Goal: Information Seeking & Learning: Compare options

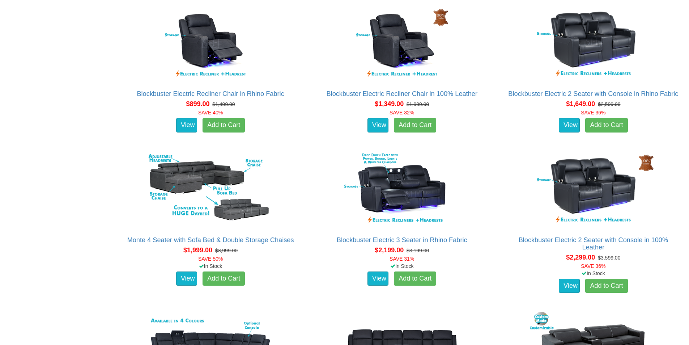
scroll to position [687, 0]
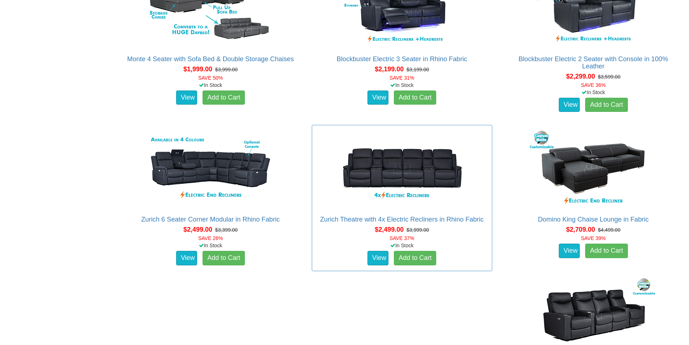
click at [350, 214] on div "Zurich Theatre with 4x Electric Recliners in Rhino Fabric Pictured above is the…" at bounding box center [402, 198] width 180 height 146
click at [349, 219] on link "Zurich Theatre with 4x Electric Recliners in Rhino Fabric" at bounding box center [402, 219] width 164 height 7
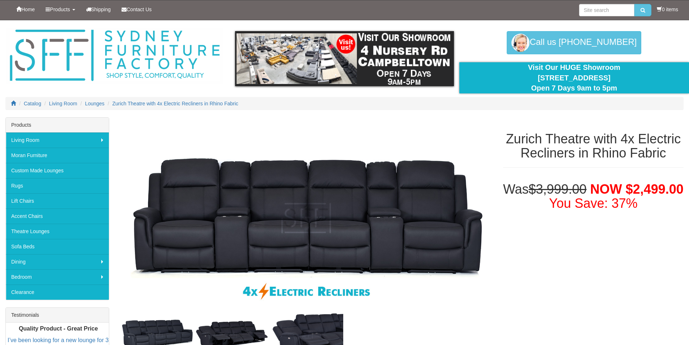
scroll to position [253, 0]
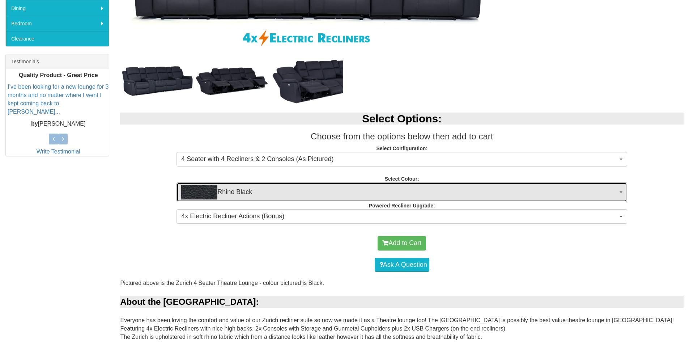
click at [544, 189] on span "Rhino Black" at bounding box center [399, 192] width 436 height 14
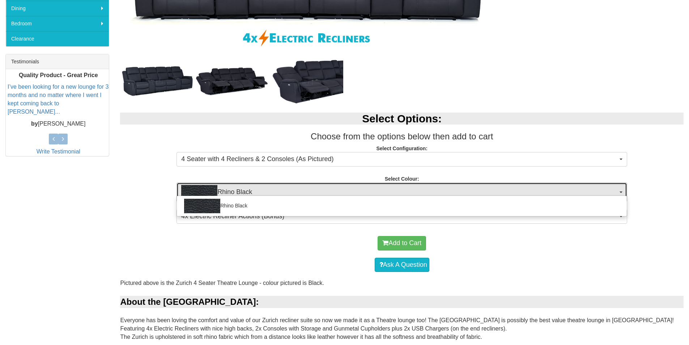
click at [544, 189] on span "Rhino Black" at bounding box center [399, 192] width 436 height 14
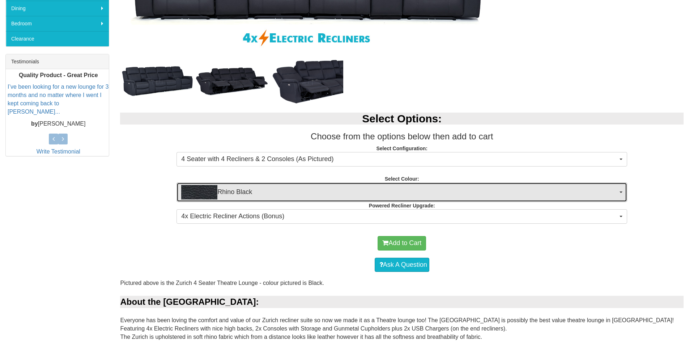
click at [545, 192] on span "Rhino Black" at bounding box center [399, 192] width 436 height 14
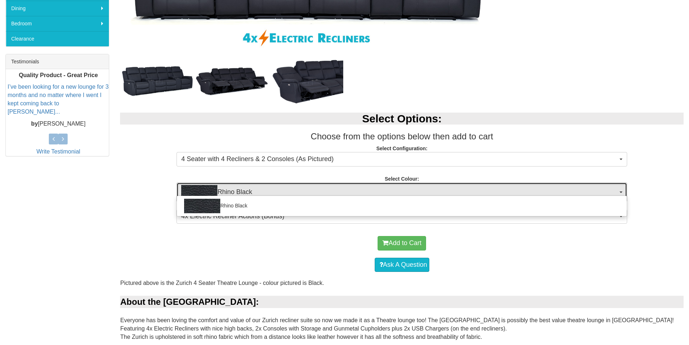
click at [545, 192] on span "Rhino Black" at bounding box center [399, 192] width 436 height 14
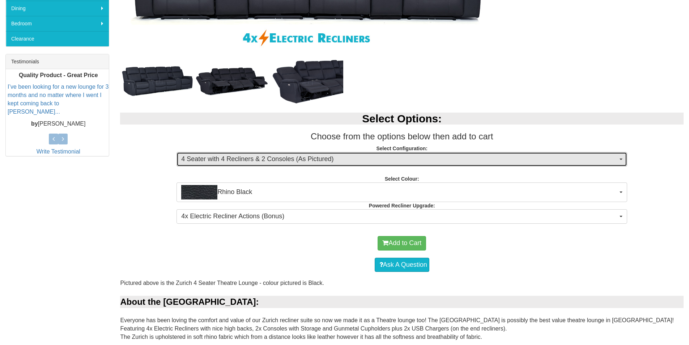
click at [519, 158] on span "4 Seater with 4 Recliners & 2 Consoles (As Pictured)" at bounding box center [399, 158] width 436 height 9
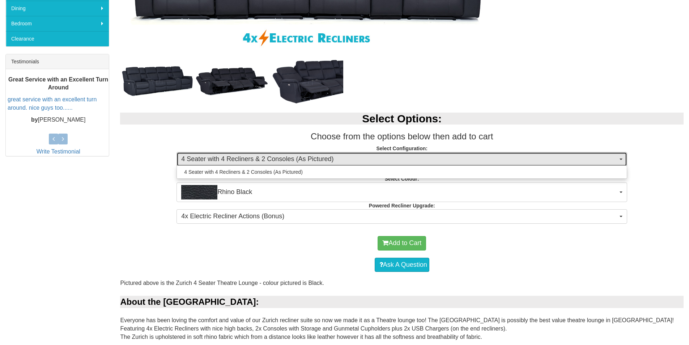
click at [519, 158] on span "4 Seater with 4 Recliners & 2 Consoles (As Pictured)" at bounding box center [399, 158] width 436 height 9
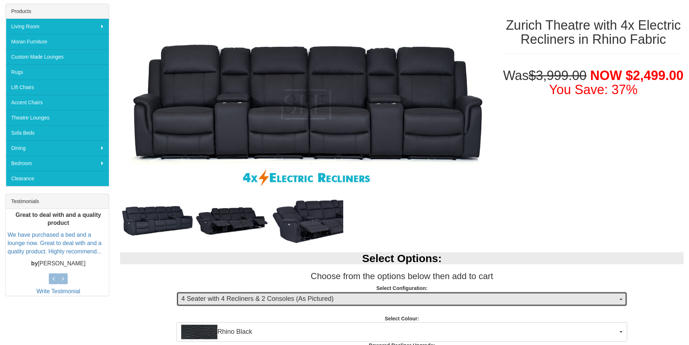
scroll to position [72, 0]
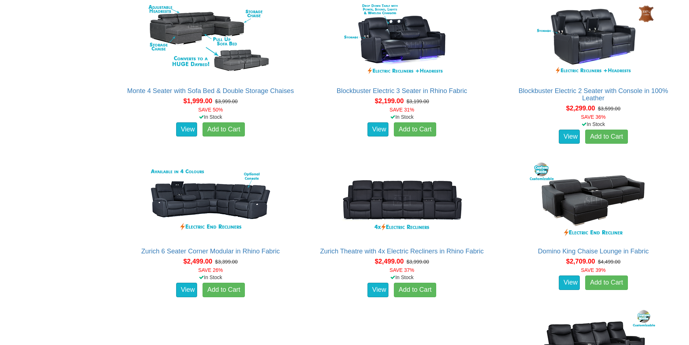
scroll to position [665, 0]
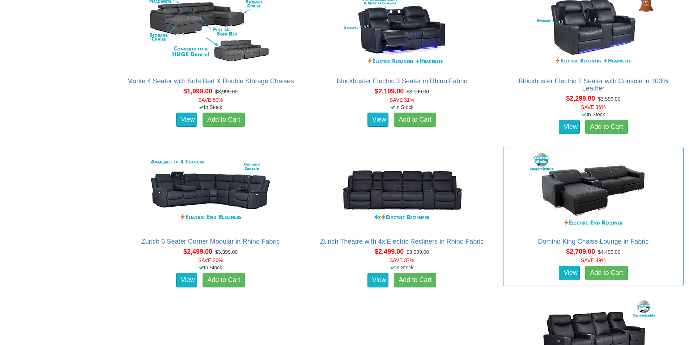
click at [592, 235] on div "Domino King Chaise Lounge in Fabric Advertised price is for the 3 Seater Chaise…" at bounding box center [593, 216] width 180 height 139
click at [584, 244] on link "Domino King Chaise Lounge in Fabric" at bounding box center [593, 241] width 111 height 7
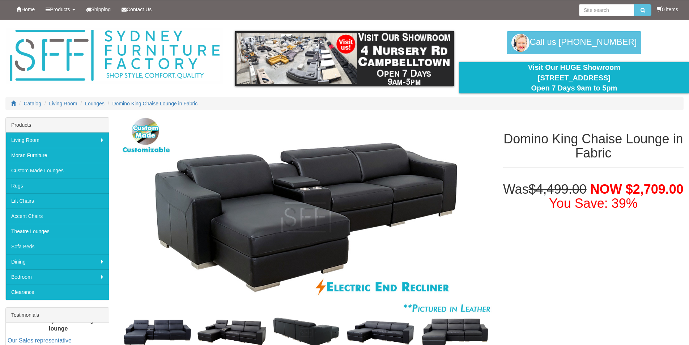
drag, startPoint x: 140, startPoint y: 212, endPoint x: 199, endPoint y: -31, distance: 250.0
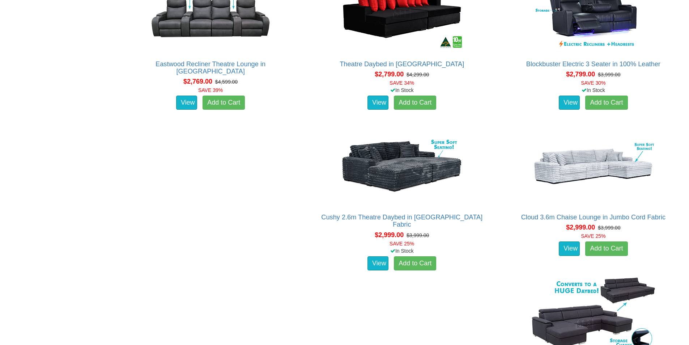
scroll to position [1207, 0]
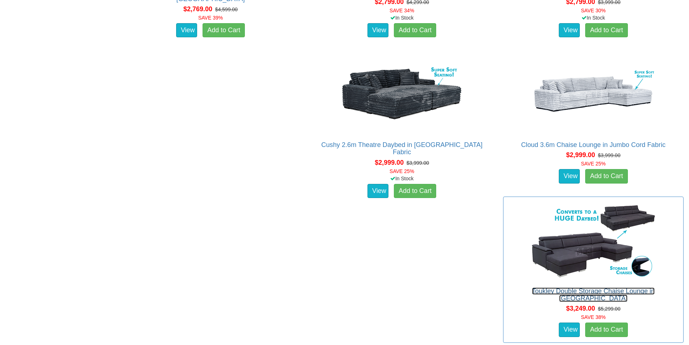
click at [599, 287] on link "Toukley Double Storage Chaise Lounge in [GEOGRAPHIC_DATA]" at bounding box center [593, 294] width 123 height 14
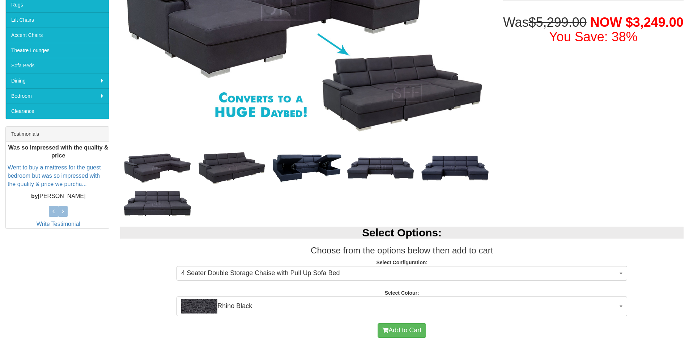
scroll to position [325, 0]
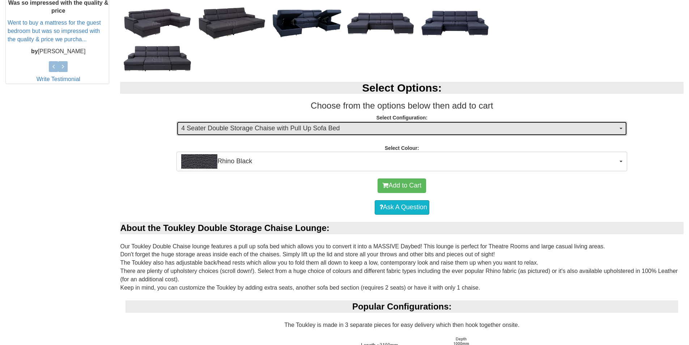
click at [319, 131] on span "4 Seater Double Storage Chaise with Pull Up Sofa Bed" at bounding box center [399, 128] width 436 height 9
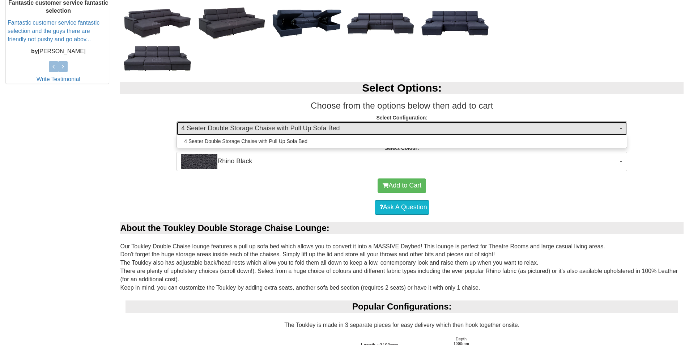
click at [319, 131] on span "4 Seater Double Storage Chaise with Pull Up Sofa Bed" at bounding box center [399, 128] width 436 height 9
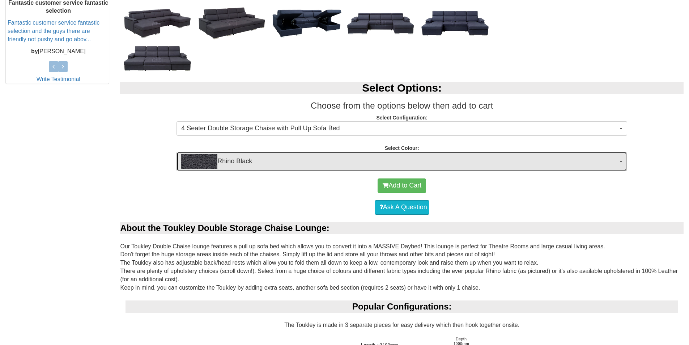
click at [304, 160] on span "Rhino Black" at bounding box center [399, 161] width 436 height 14
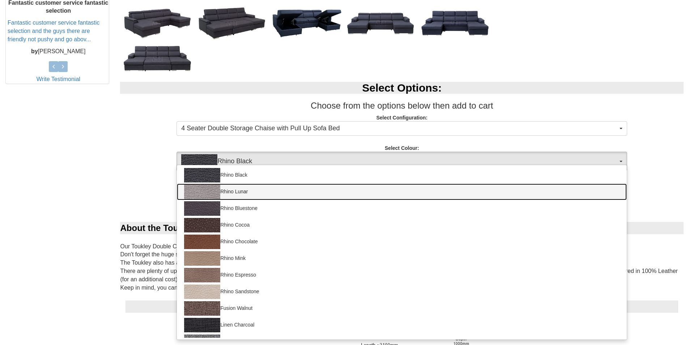
click at [299, 187] on link "Rhino Lunar" at bounding box center [402, 191] width 450 height 17
select select "1559"
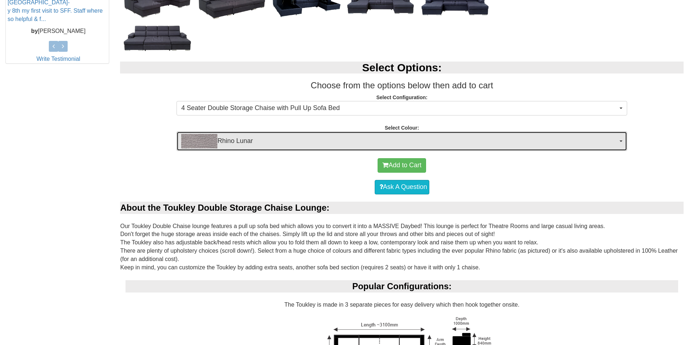
scroll to position [253, 0]
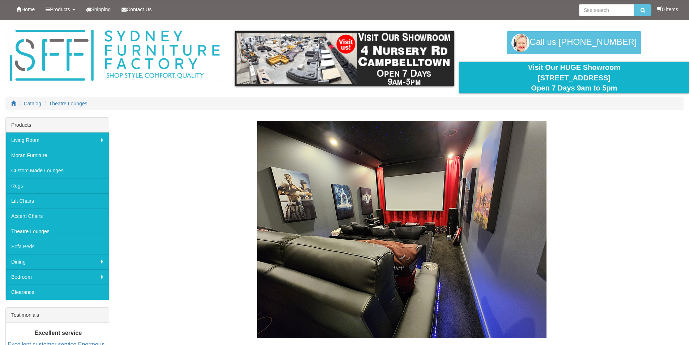
scroll to position [1207, 0]
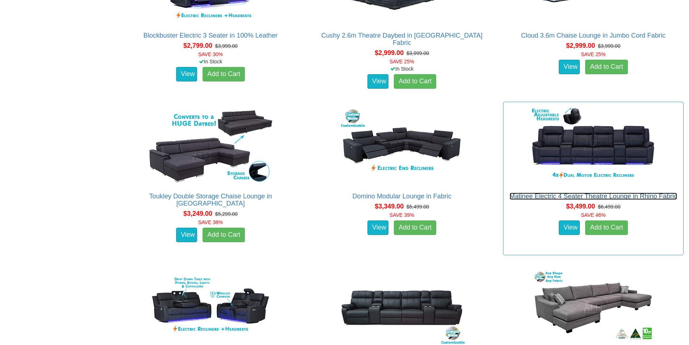
click at [597, 197] on link "Matinee Electric 4 Seater Theatre Lounge in Rhino Fabric" at bounding box center [593, 195] width 168 height 7
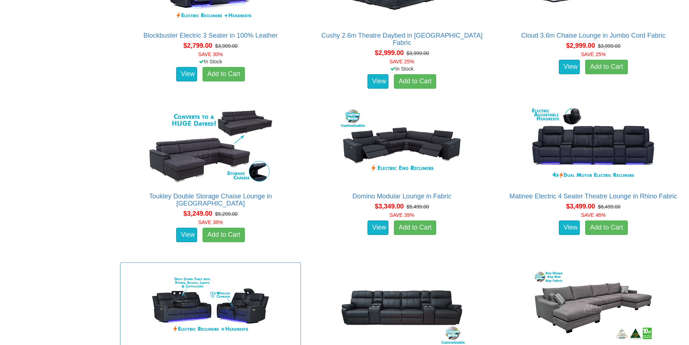
scroll to position [1351, 0]
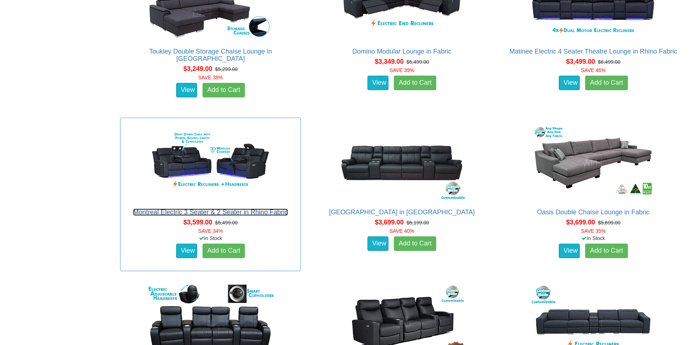
click at [232, 212] on link "Montreal Electric 3 Seater & 2 Seater in Rhino Fabric" at bounding box center [210, 211] width 155 height 7
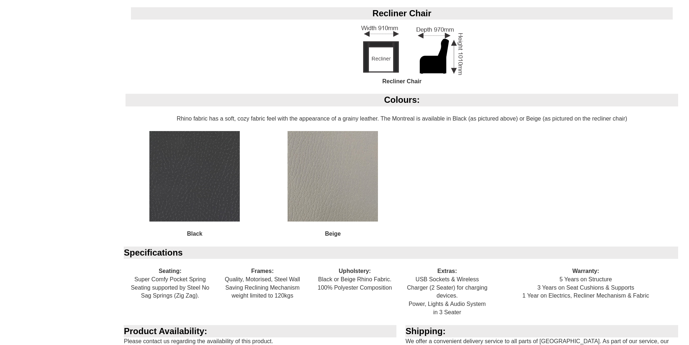
scroll to position [868, 0]
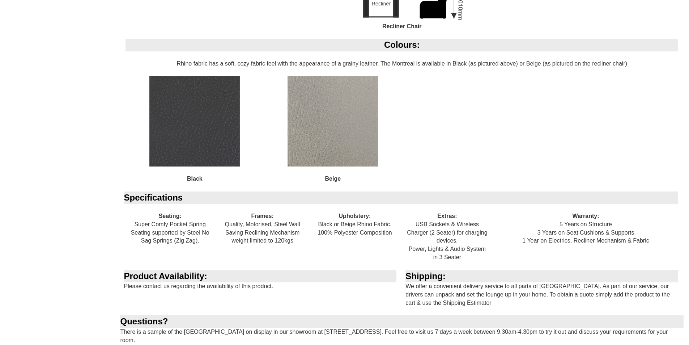
click at [340, 147] on img at bounding box center [332, 121] width 90 height 90
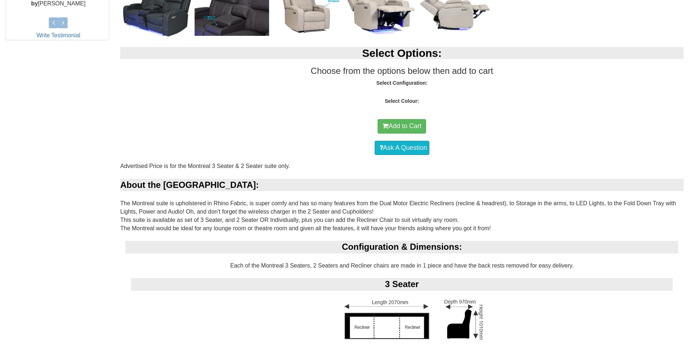
scroll to position [152, 0]
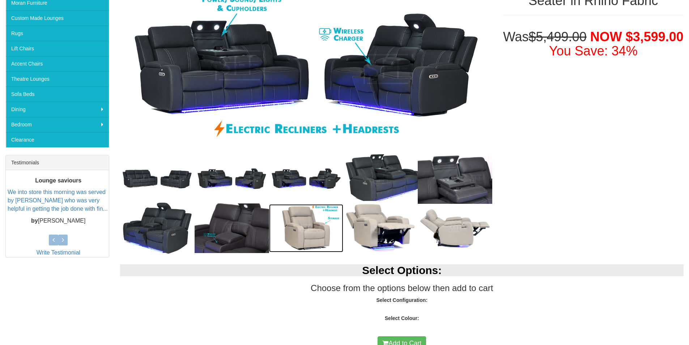
click at [331, 227] on img at bounding box center [306, 228] width 74 height 48
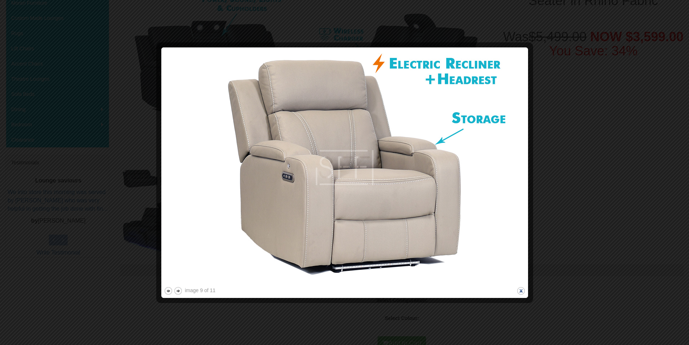
click at [522, 291] on button "close" at bounding box center [520, 290] width 9 height 9
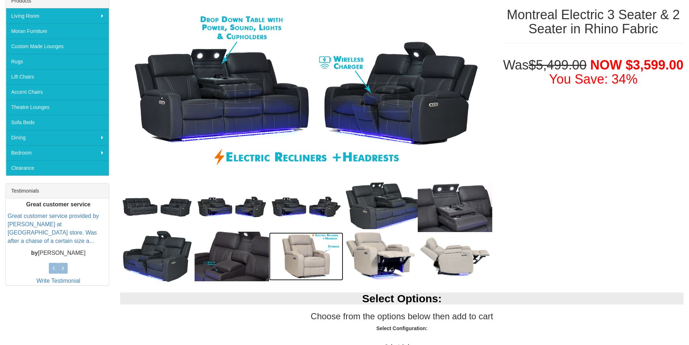
scroll to position [80, 0]
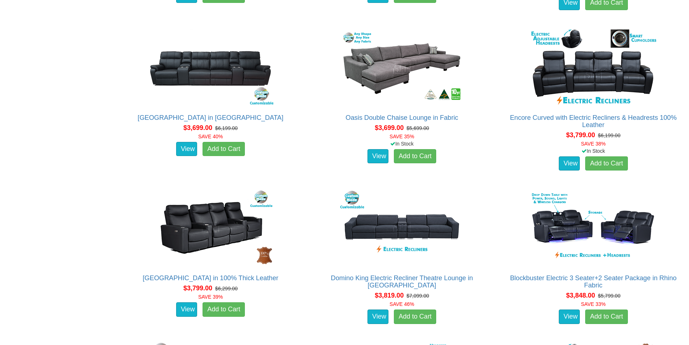
scroll to position [1867, 0]
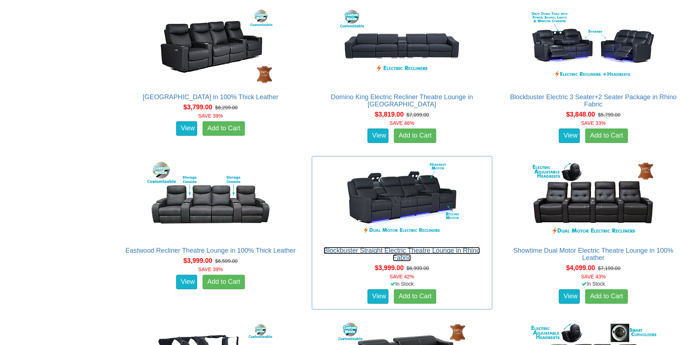
click at [480, 247] on link "Blockbuster Straight Electric Theatre Lounge in Rhino Fabric" at bounding box center [402, 254] width 156 height 14
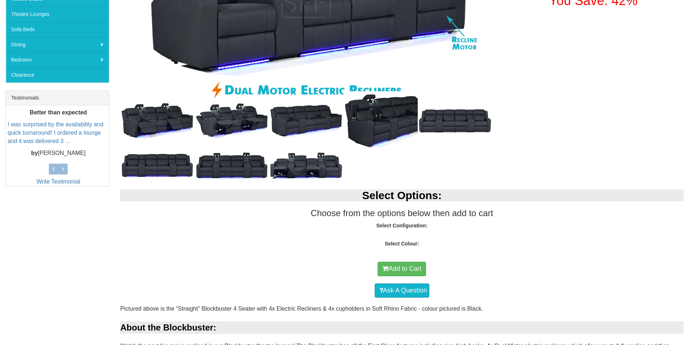
scroll to position [36, 0]
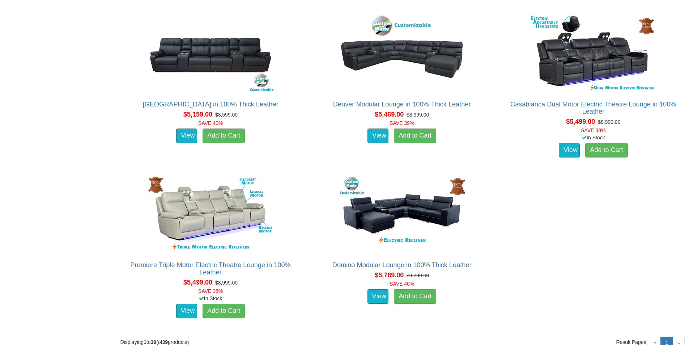
scroll to position [2439, 0]
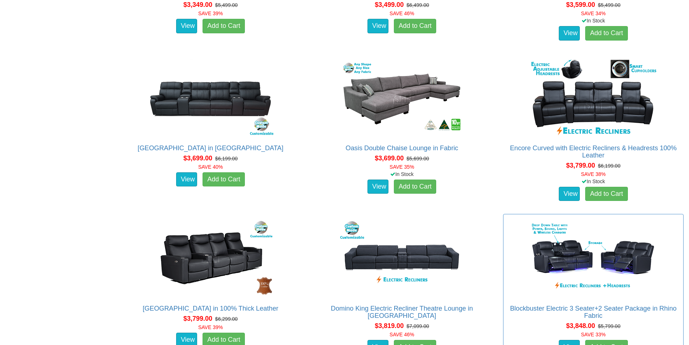
scroll to position [1614, 0]
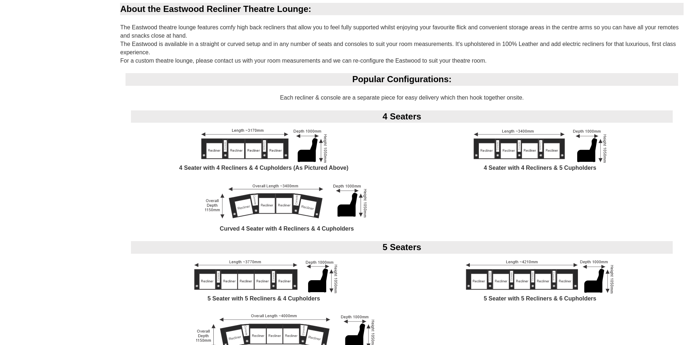
scroll to position [470, 0]
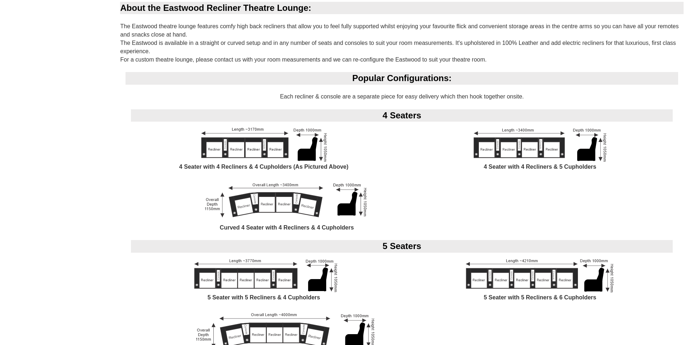
click at [241, 157] on img at bounding box center [264, 144] width 138 height 37
click at [244, 153] on img at bounding box center [264, 144] width 138 height 37
click at [279, 212] on img at bounding box center [286, 201] width 171 height 44
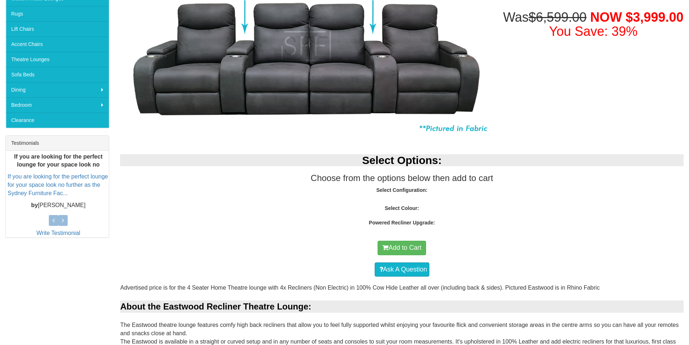
scroll to position [54, 0]
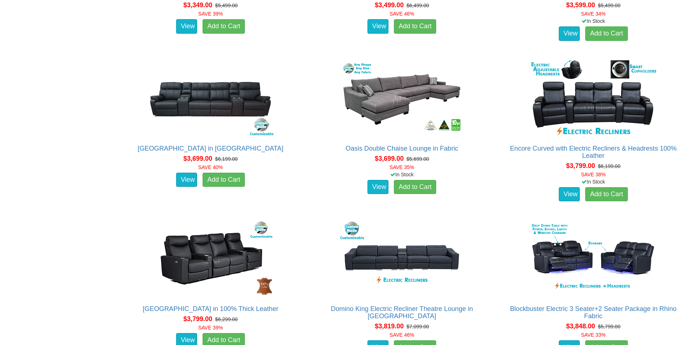
scroll to position [1607, 0]
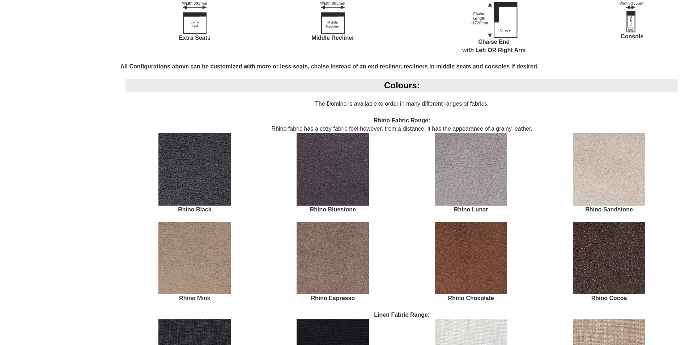
scroll to position [1012, 0]
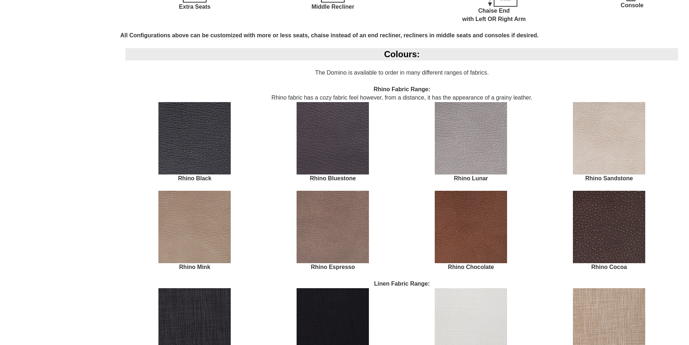
click at [472, 139] on img at bounding box center [471, 138] width 72 height 72
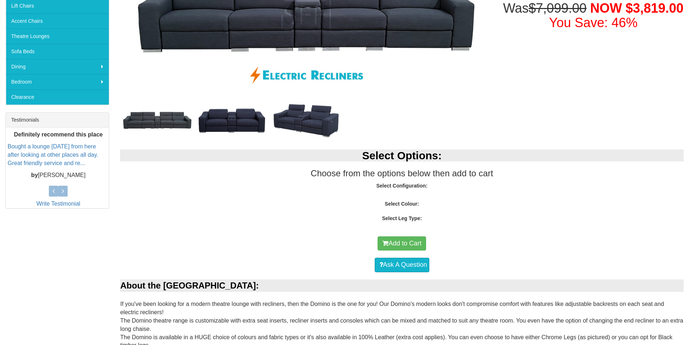
scroll to position [72, 0]
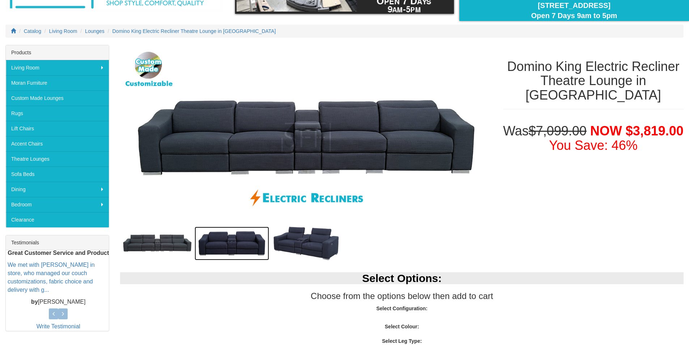
click at [236, 241] on img at bounding box center [232, 243] width 74 height 34
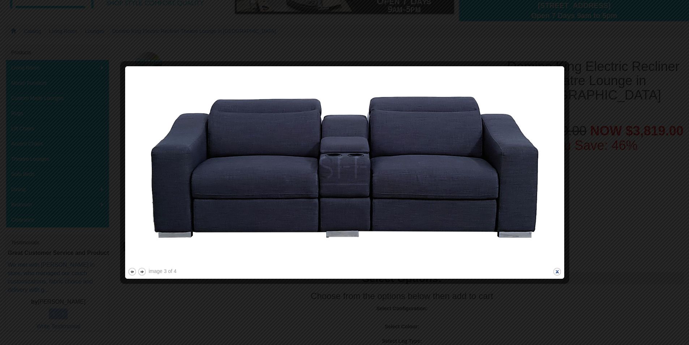
click at [553, 273] on button "close" at bounding box center [557, 271] width 9 height 9
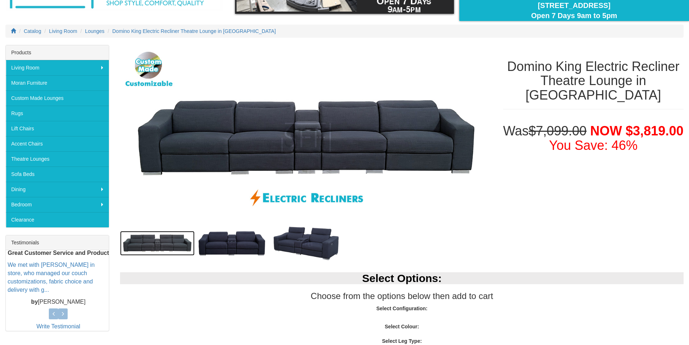
click at [172, 248] on img at bounding box center [157, 243] width 74 height 25
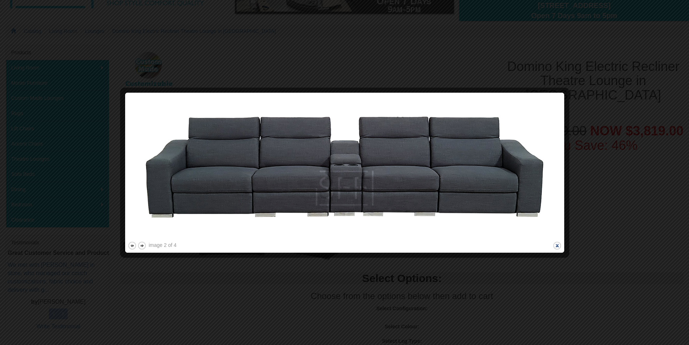
click at [559, 243] on button "close" at bounding box center [557, 245] width 9 height 9
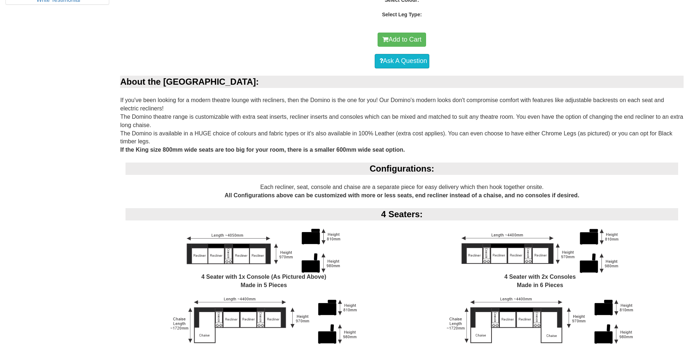
scroll to position [434, 0]
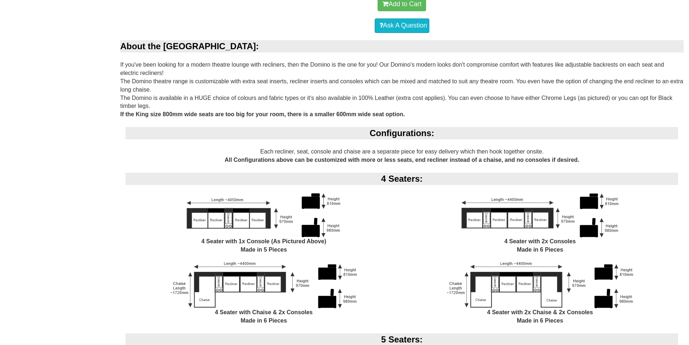
click at [237, 217] on img at bounding box center [264, 215] width 154 height 44
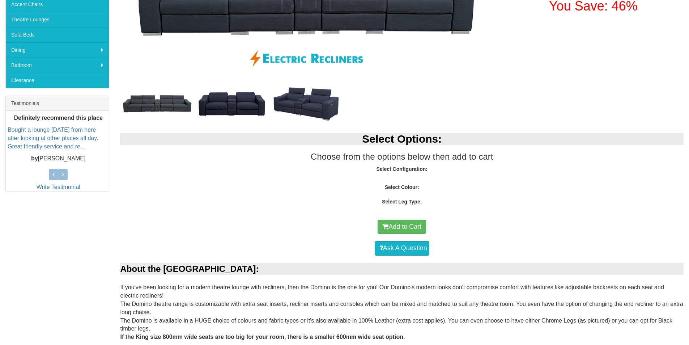
scroll to position [289, 0]
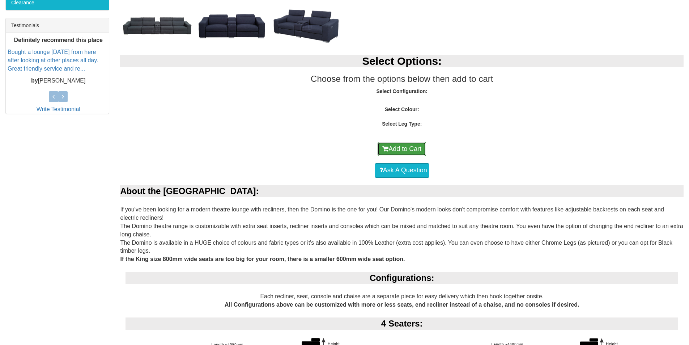
click at [394, 145] on button "Add to Cart" at bounding box center [402, 149] width 48 height 14
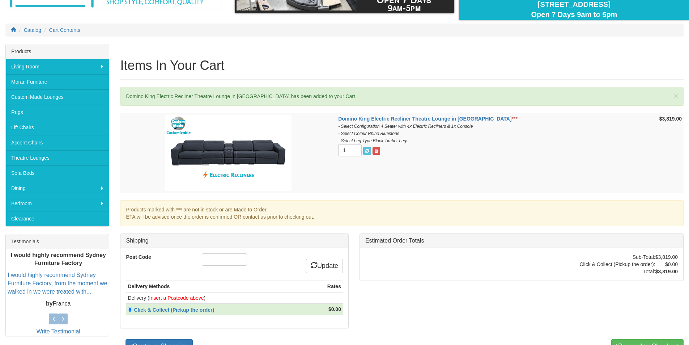
scroll to position [145, 0]
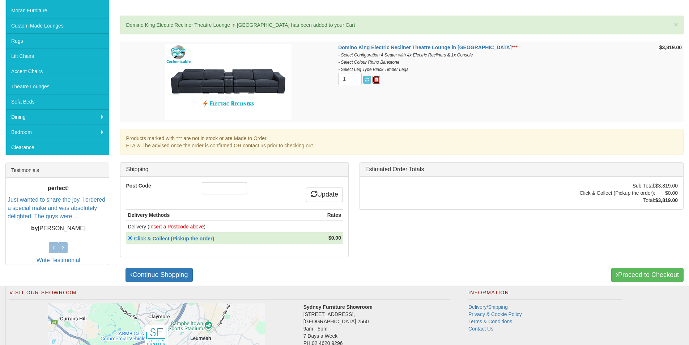
click at [380, 83] on link at bounding box center [376, 80] width 8 height 8
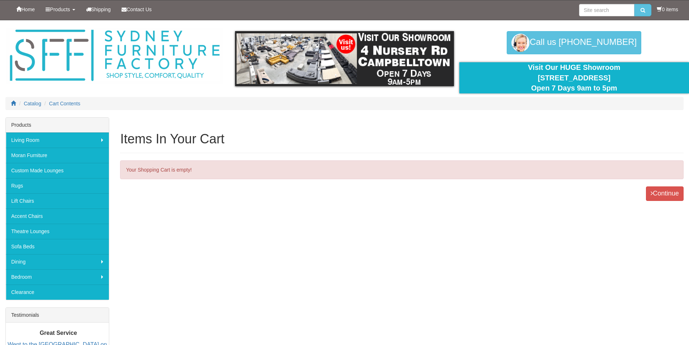
scroll to position [145, 0]
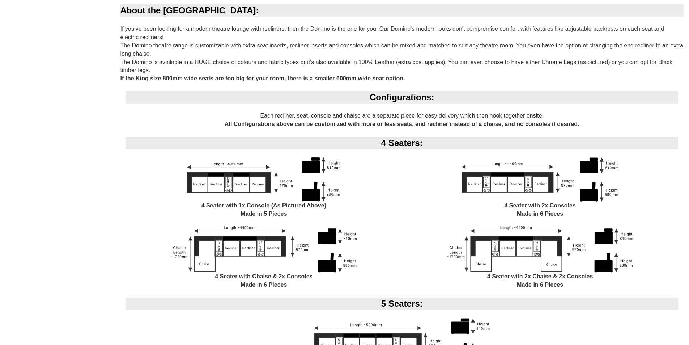
scroll to position [470, 0]
click at [260, 180] on img at bounding box center [264, 179] width 154 height 44
click at [249, 260] on img at bounding box center [263, 249] width 187 height 46
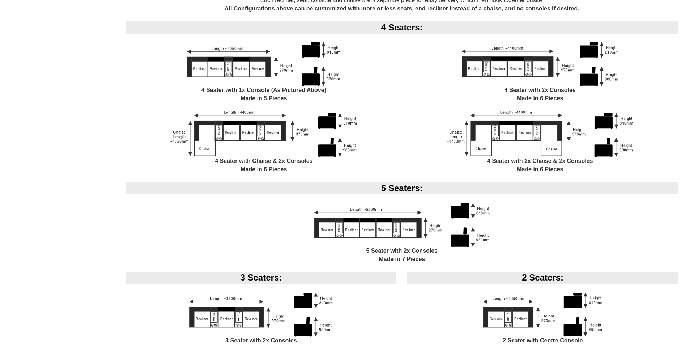
scroll to position [584, 0]
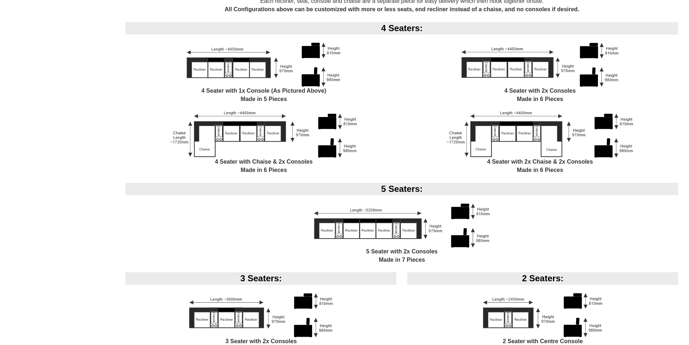
click at [388, 225] on img at bounding box center [402, 225] width 176 height 44
click at [391, 227] on img at bounding box center [402, 225] width 176 height 44
click at [456, 217] on img at bounding box center [402, 225] width 176 height 44
click at [456, 215] on img at bounding box center [402, 225] width 176 height 44
click at [467, 250] on div "5 Seater with 2x Consoles Made in 7 Pieces" at bounding box center [401, 237] width 553 height 69
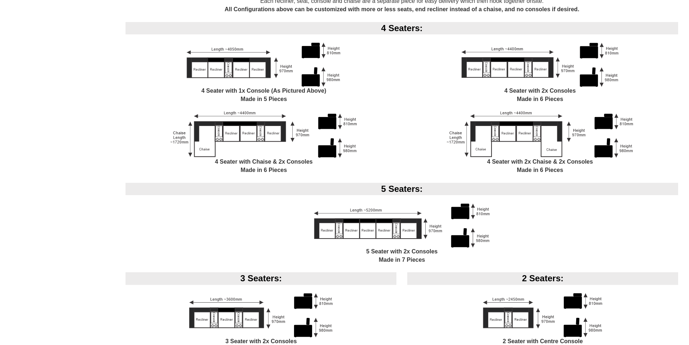
click at [526, 144] on img at bounding box center [540, 134] width 187 height 46
click at [503, 74] on img at bounding box center [539, 65] width 157 height 44
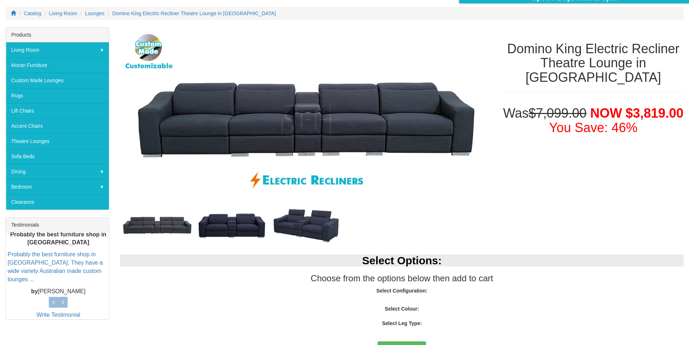
scroll to position [6, 0]
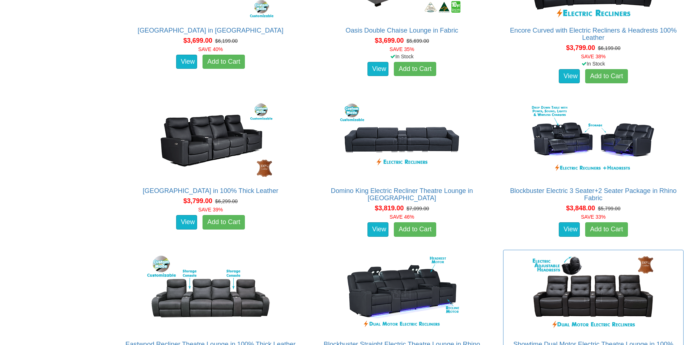
scroll to position [1643, 0]
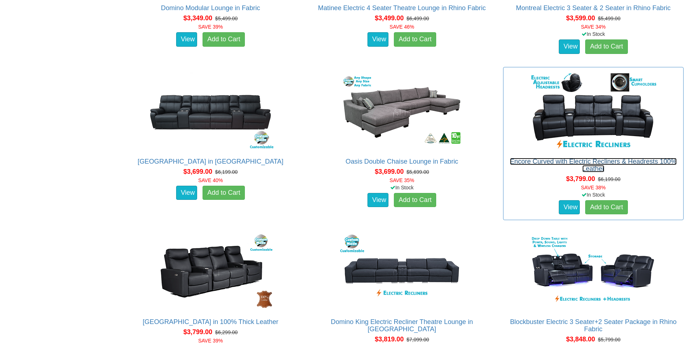
click at [510, 158] on link "Encore Curved with Electric Recliners & Headrests 100% Leather" at bounding box center [593, 165] width 167 height 14
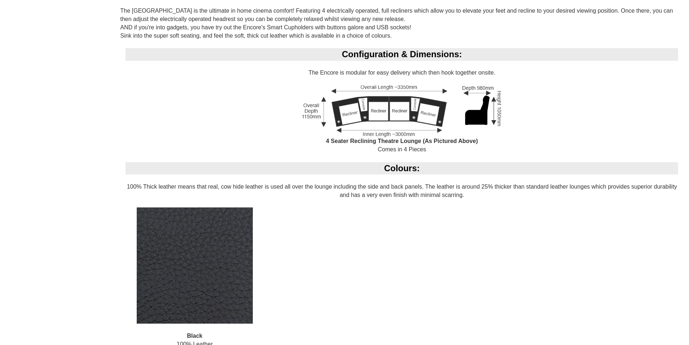
scroll to position [184, 0]
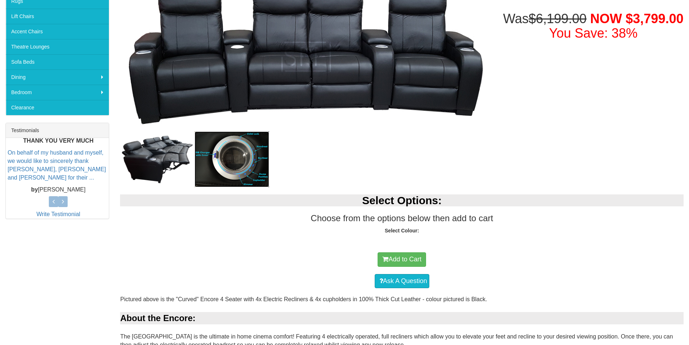
click at [249, 167] on img at bounding box center [232, 159] width 74 height 56
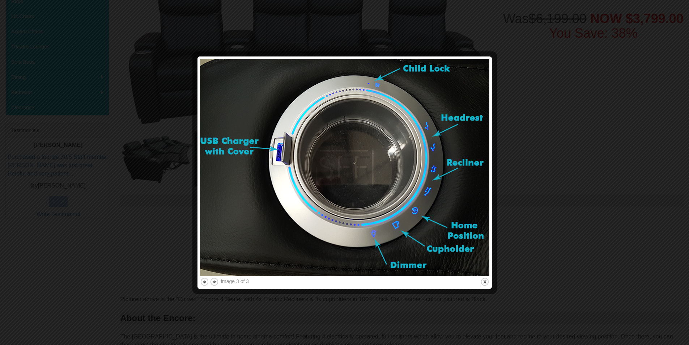
click at [533, 198] on div at bounding box center [344, 172] width 689 height 345
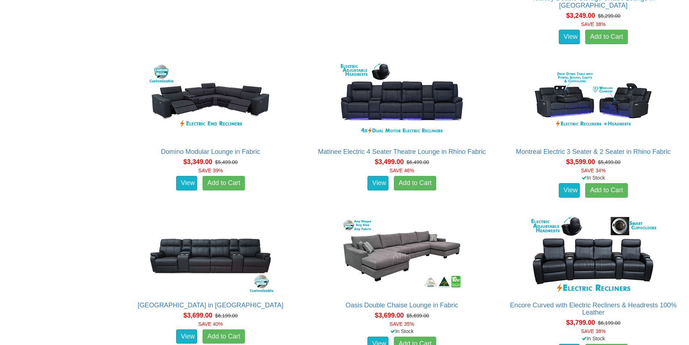
scroll to position [1578, 0]
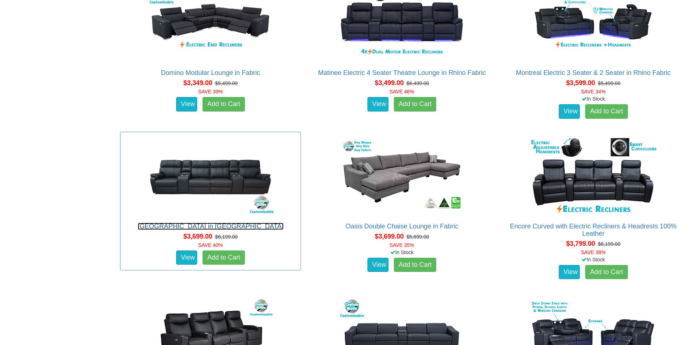
click at [283, 222] on link "[GEOGRAPHIC_DATA] in [GEOGRAPHIC_DATA]" at bounding box center [211, 225] width 146 height 7
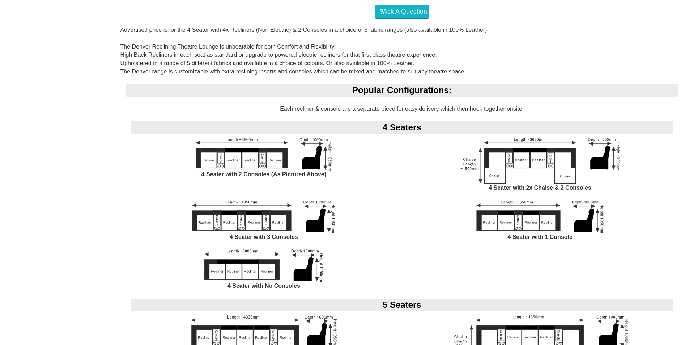
scroll to position [470, 0]
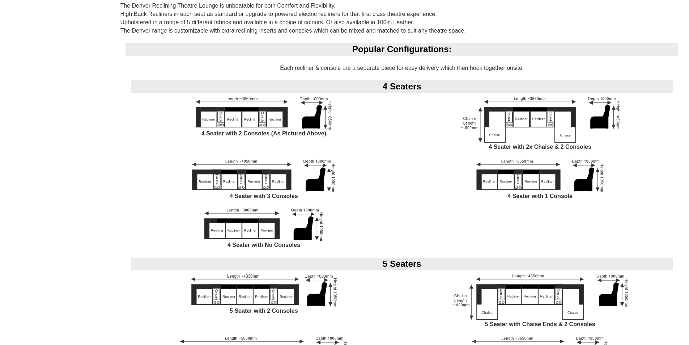
click at [499, 124] on img at bounding box center [539, 120] width 159 height 46
click at [504, 148] on b "4 Seater with 2x Chaise & 2 Consoles" at bounding box center [540, 147] width 103 height 6
click at [494, 122] on img at bounding box center [539, 120] width 159 height 46
